Goal: Information Seeking & Learning: Learn about a topic

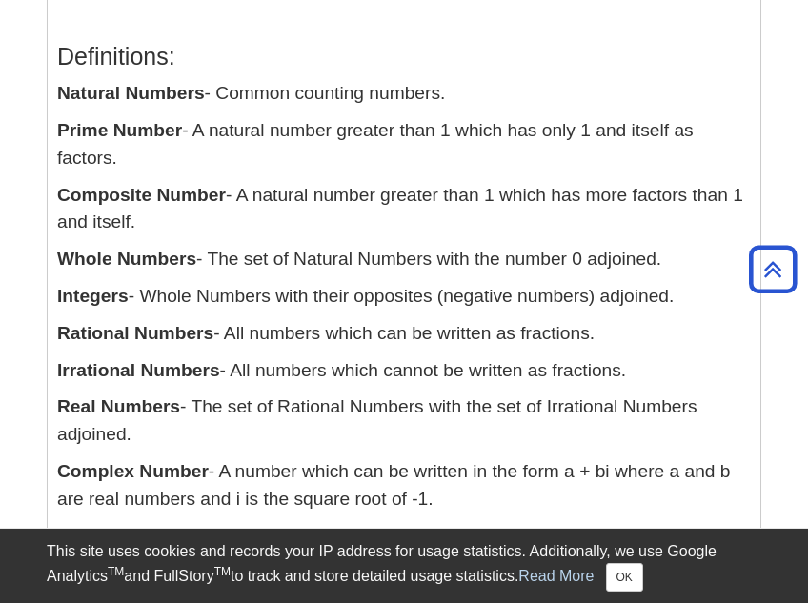
scroll to position [435, 0]
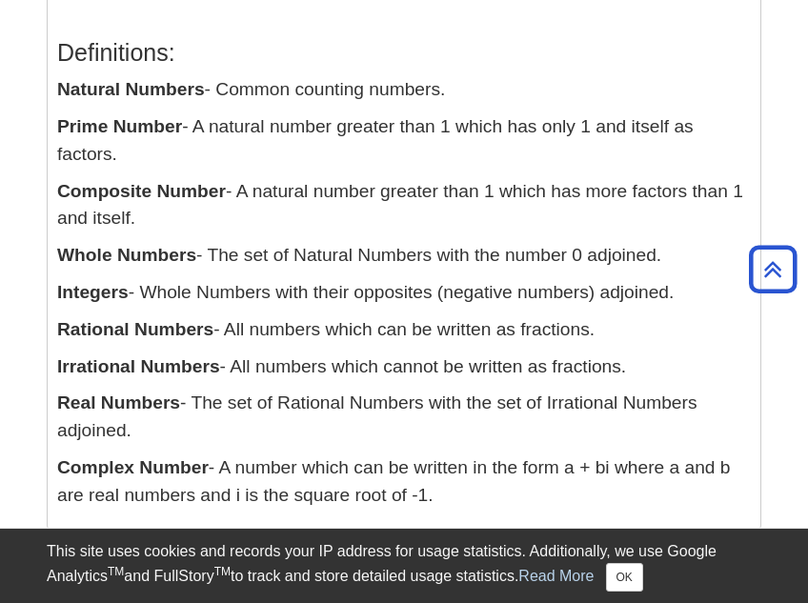
click at [55, 127] on div "Definitions: Natural Numbers - Common counting numbers. Prime Number - A natura…" at bounding box center [404, 269] width 713 height 518
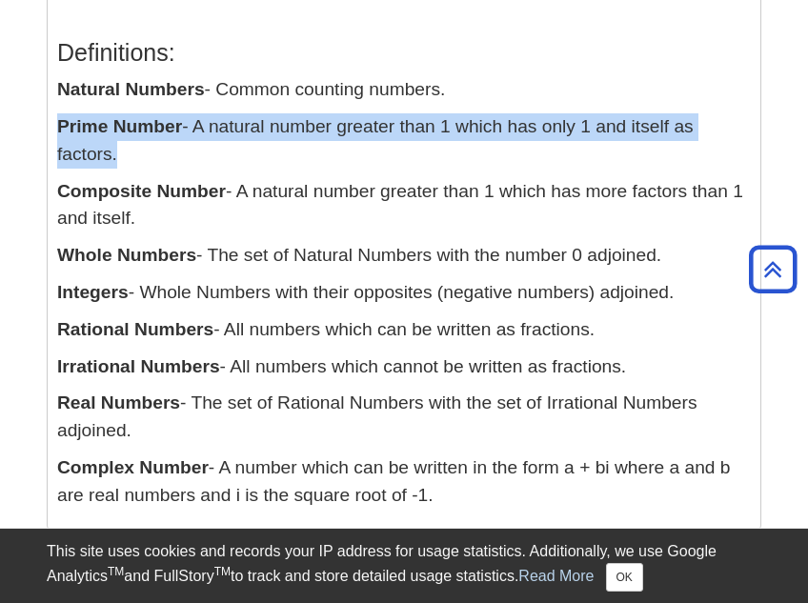
click at [55, 127] on div "Definitions: Natural Numbers - Common counting numbers. Prime Number - A natura…" at bounding box center [404, 269] width 713 height 518
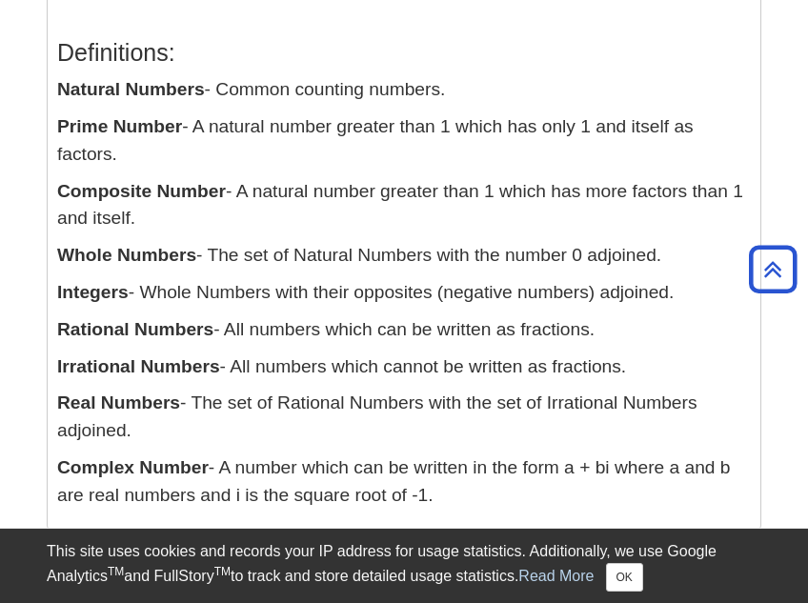
click at [143, 234] on div "Definitions: Natural Numbers - Common counting numbers. Prime Number - A natura…" at bounding box center [404, 269] width 694 height 499
